Goal: Obtain resource: Download file/media

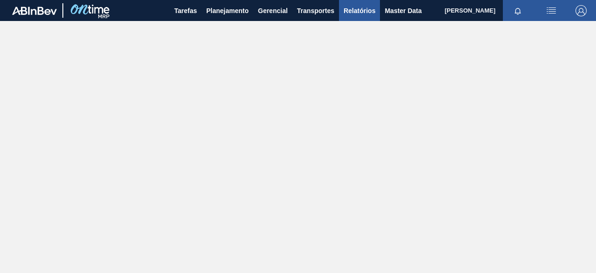
click at [353, 7] on span "Relatórios" at bounding box center [360, 10] width 32 height 11
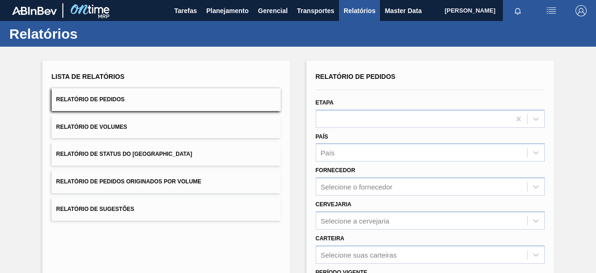
click at [178, 179] on span "Relatório de Pedidos Originados por Volume" at bounding box center [128, 181] width 145 height 7
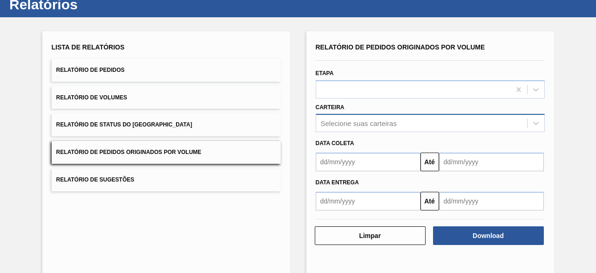
click at [371, 132] on div "Selecione suas carteiras" at bounding box center [430, 123] width 229 height 18
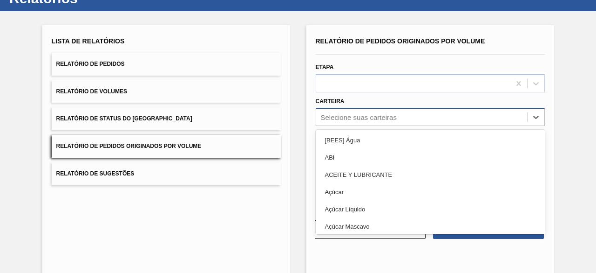
scroll to position [35, 0]
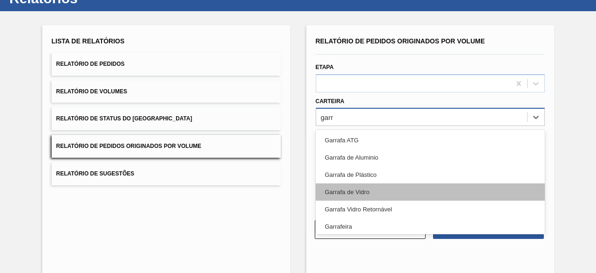
type input "garra"
click at [390, 192] on div "Garrafa de Vidro" at bounding box center [430, 191] width 229 height 17
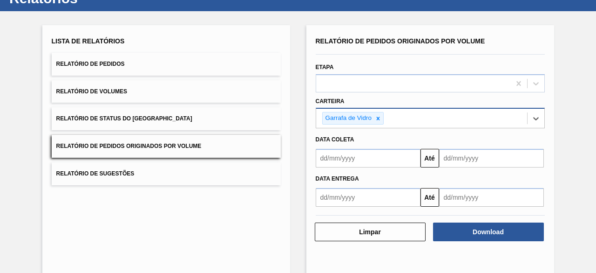
click at [389, 156] on input "text" at bounding box center [368, 158] width 105 height 19
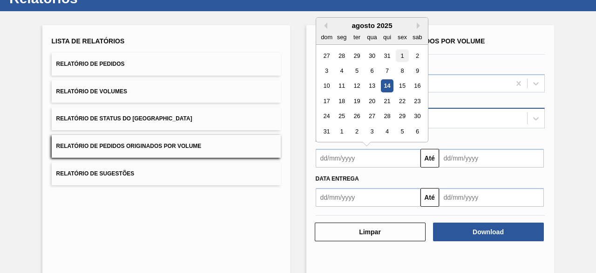
click at [402, 55] on div "1" at bounding box center [402, 55] width 13 height 13
type input "[DATE]"
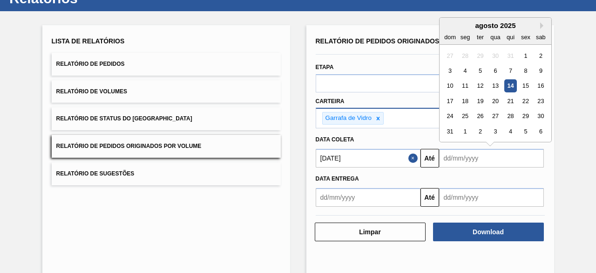
click at [468, 153] on input "text" at bounding box center [491, 158] width 105 height 19
click at [450, 129] on div "31" at bounding box center [450, 131] width 13 height 13
type input "[DATE]"
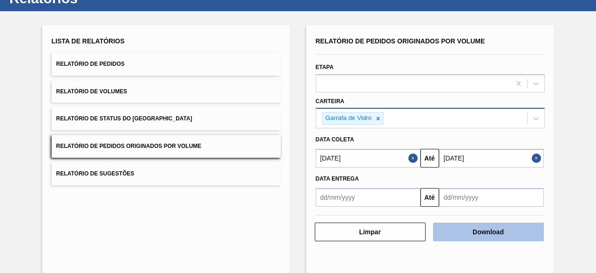
click at [472, 230] on button "Download" at bounding box center [488, 231] width 111 height 19
